Goal: Transaction & Acquisition: Purchase product/service

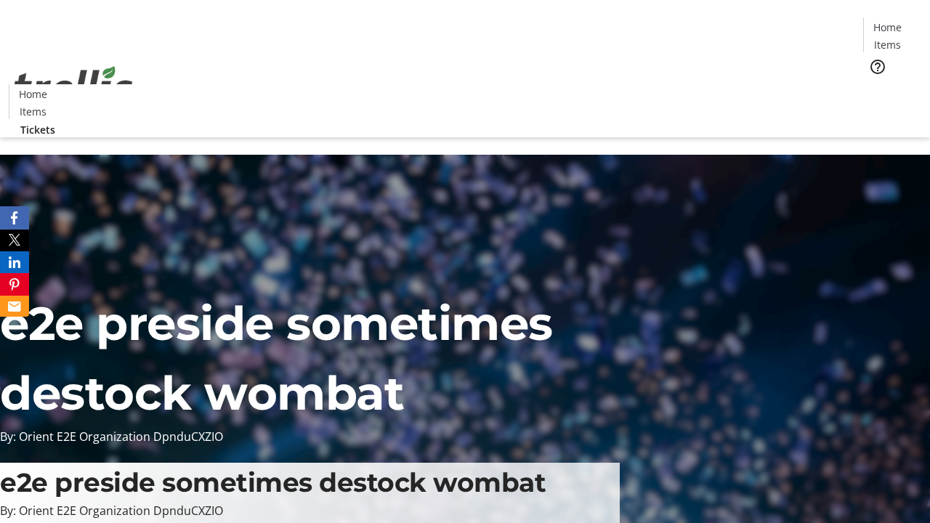
click at [874, 84] on span "Tickets" at bounding box center [891, 91] width 35 height 15
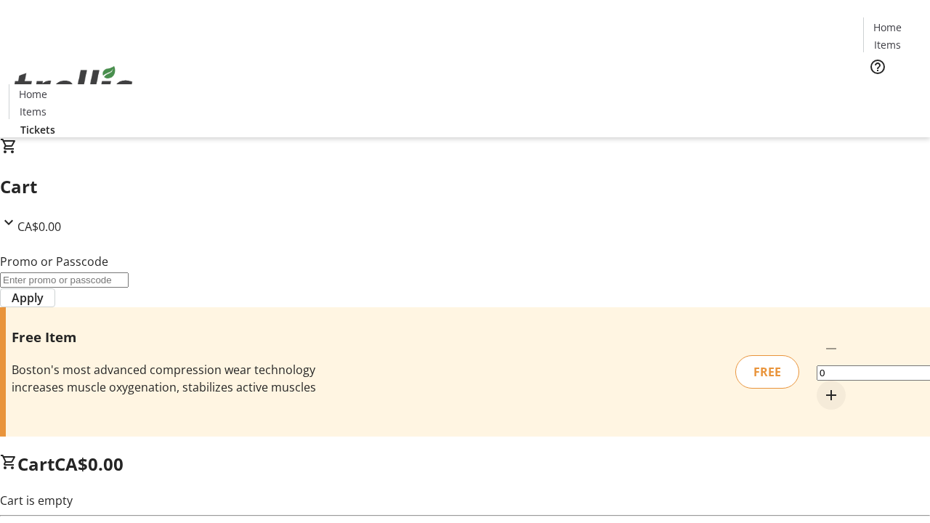
click at [822, 386] on mat-icon "Increment by one" at bounding box center [830, 394] width 17 height 17
type input "1"
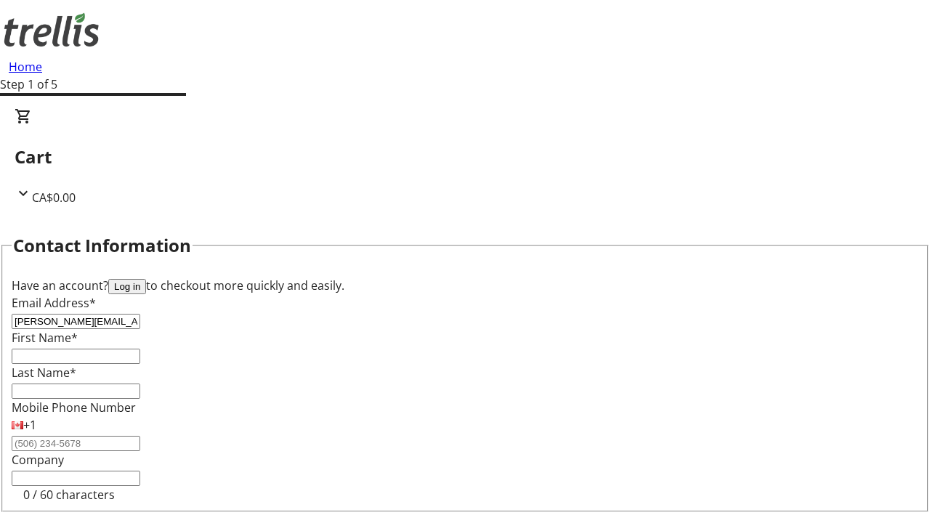
type input "[PERSON_NAME][EMAIL_ADDRESS][DOMAIN_NAME]"
type input "[PERSON_NAME]"
type input "Morissette"
